Goal: Find specific page/section: Find specific page/section

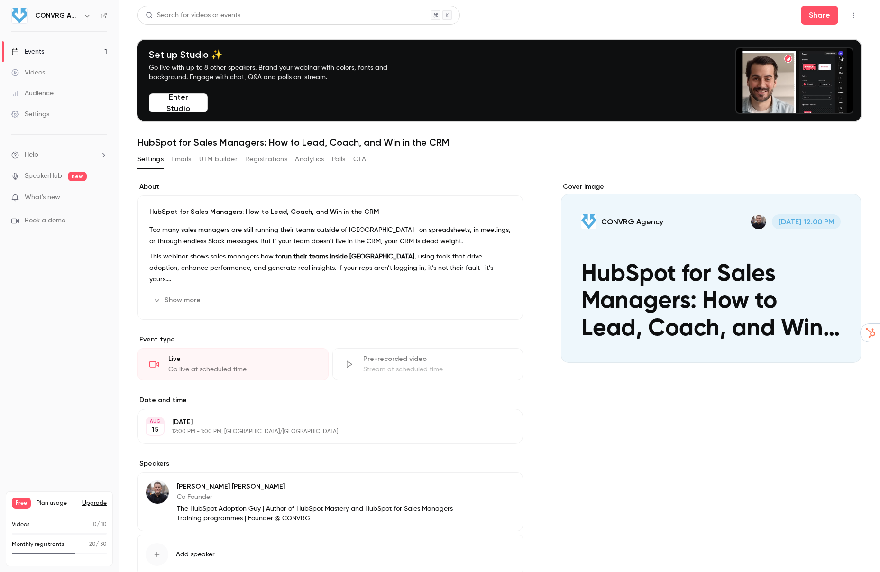
click at [33, 50] on div "Events" at bounding box center [27, 51] width 33 height 9
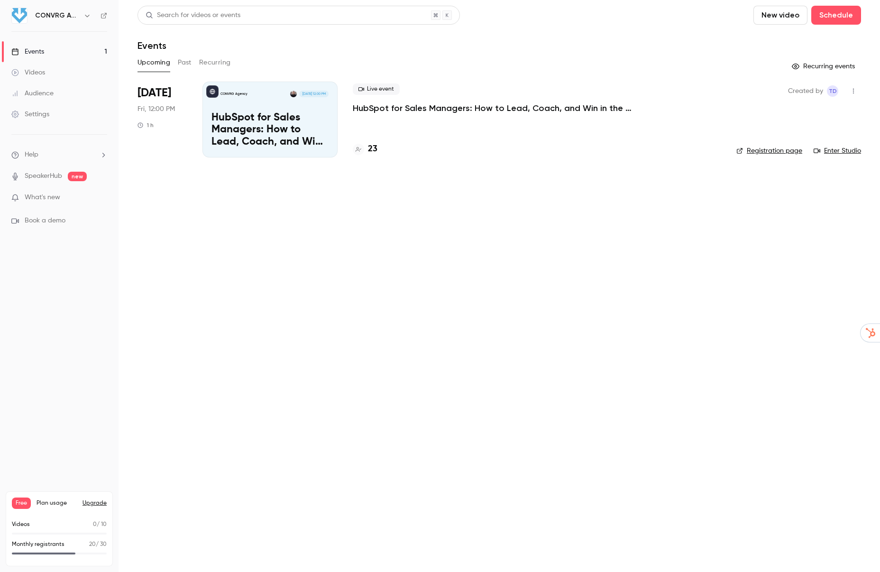
click at [297, 122] on p "HubSpot for Sales Managers: How to Lead, Coach, and Win in the CRM" at bounding box center [269, 130] width 117 height 37
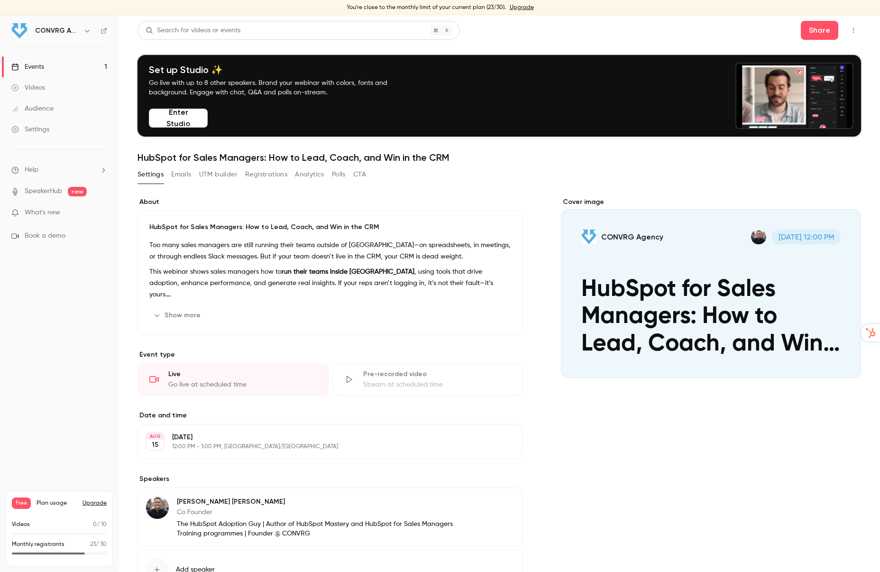
click at [37, 87] on div "Videos" at bounding box center [28, 87] width 34 height 9
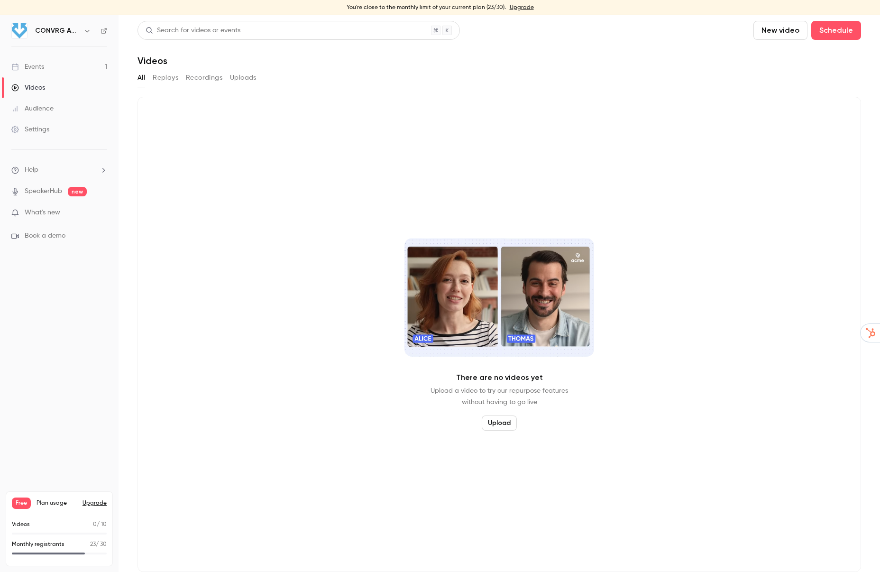
click at [27, 66] on div "Events" at bounding box center [27, 66] width 33 height 9
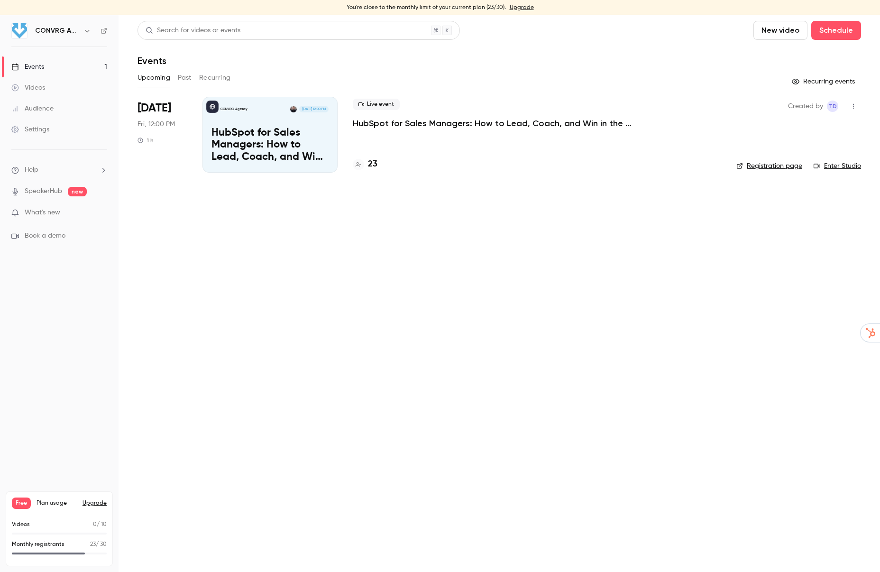
click at [312, 151] on p "HubSpot for Sales Managers: How to Lead, Coach, and Win in the CRM" at bounding box center [269, 145] width 117 height 37
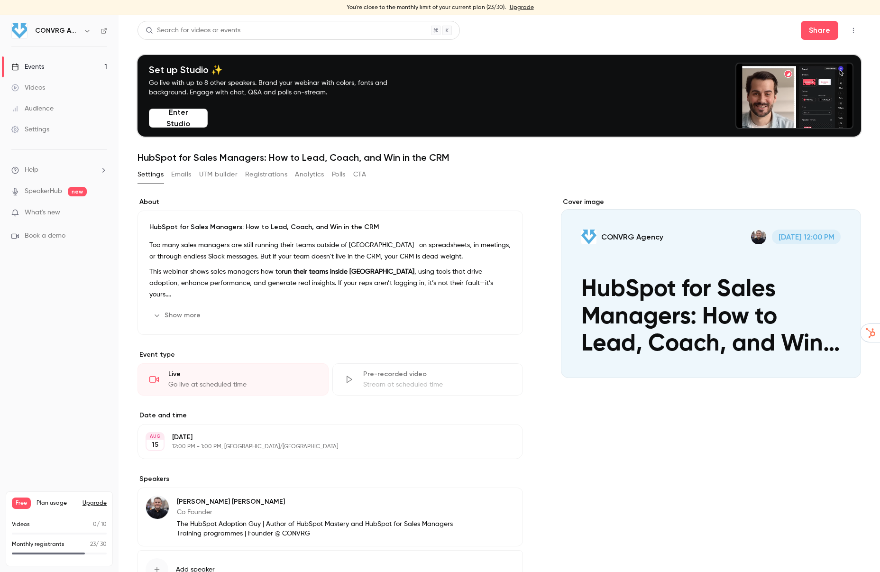
click at [43, 108] on div "Audience" at bounding box center [32, 108] width 42 height 9
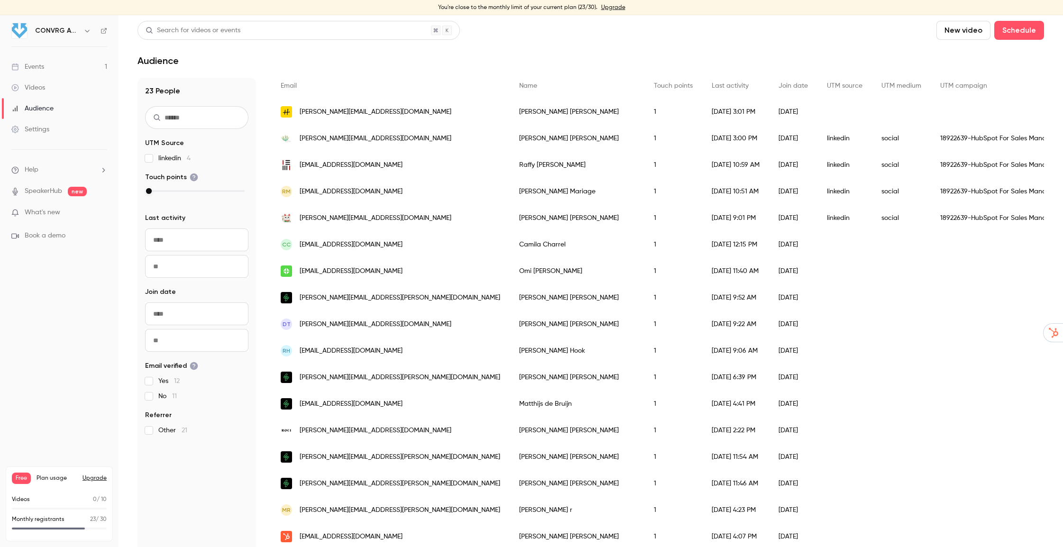
scroll to position [159, 0]
click at [879, 137] on div "18922639-HubSpot For Sales Managers Webinar" at bounding box center [1014, 136] width 166 height 27
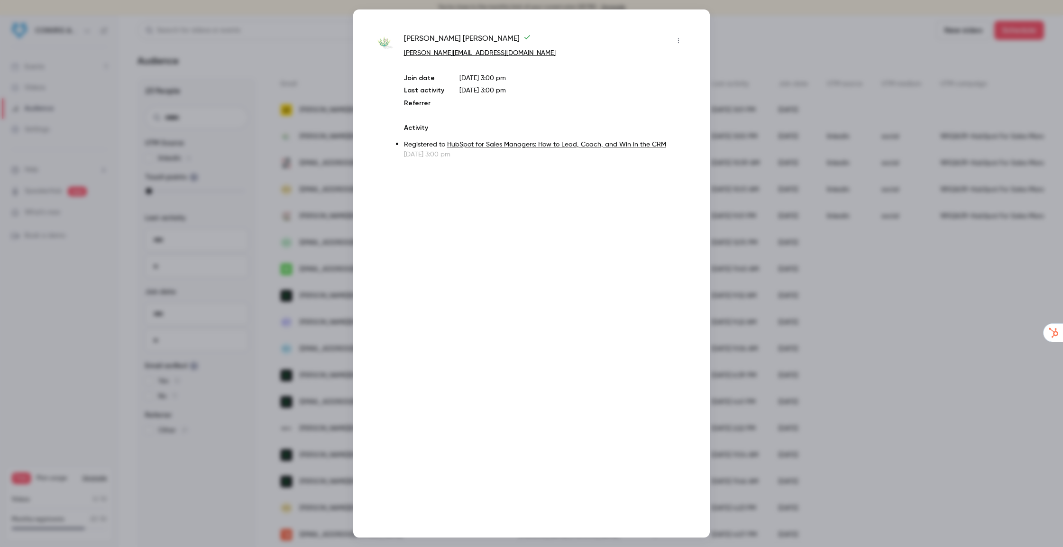
click at [546, 148] on p "Registered to HubSpot for Sales Managers: How to Lead, Coach, and Win in the CRM" at bounding box center [545, 145] width 282 height 10
click at [547, 145] on link "HubSpot for Sales Managers: How to Lead, Coach, and Win in the CRM" at bounding box center [556, 144] width 219 height 7
click at [760, 40] on div at bounding box center [531, 273] width 1063 height 547
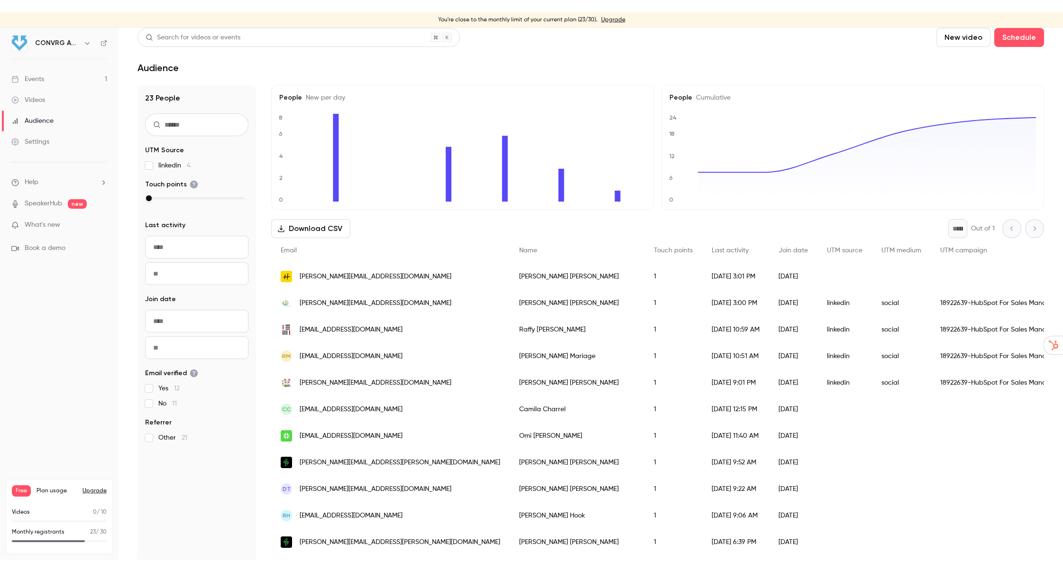
scroll to position [0, 0]
